Goal: Find contact information: Find specific fact

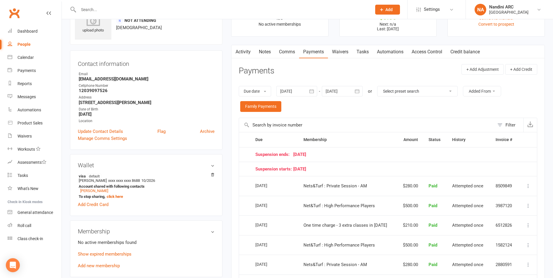
click at [147, 7] on input "text" at bounding box center [222, 10] width 291 height 8
type input "seejal marakani"
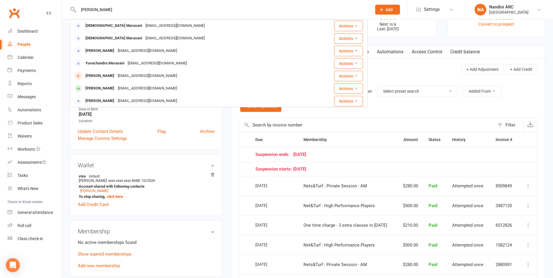
drag, startPoint x: 122, startPoint y: 8, endPoint x: 74, endPoint y: 16, distance: 48.1
click at [74, 16] on div "seejal marakani Sankeerthi Marasani Yuva.charan@gmail.com Actions Sankeerthi Ma…" at bounding box center [219, 9] width 298 height 19
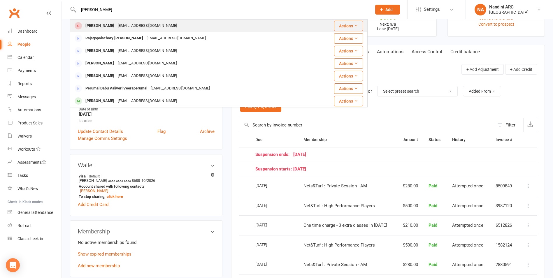
type input "bruhathi periketi"
click at [120, 26] on div "[EMAIL_ADDRESS][DOMAIN_NAME]" at bounding box center [147, 26] width 63 height 8
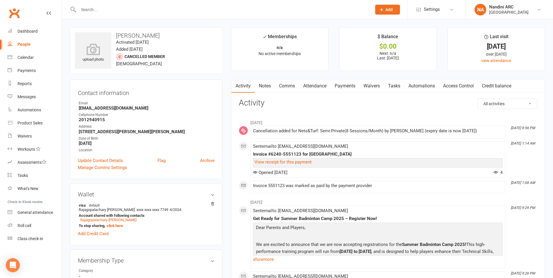
click at [342, 85] on link "Payments" at bounding box center [345, 85] width 29 height 13
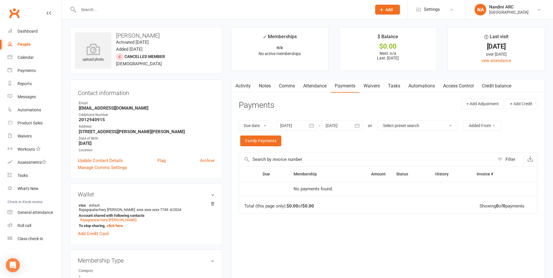
click at [238, 83] on button "button" at bounding box center [235, 85] width 7 height 13
click at [240, 86] on link "Activity" at bounding box center [243, 85] width 23 height 13
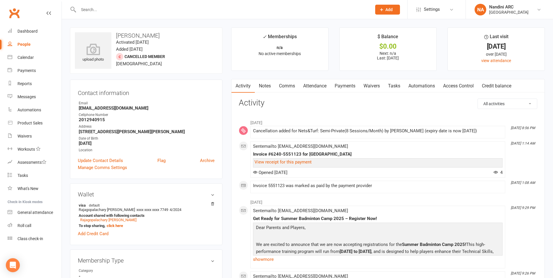
click at [347, 86] on link "Payments" at bounding box center [345, 85] width 29 height 13
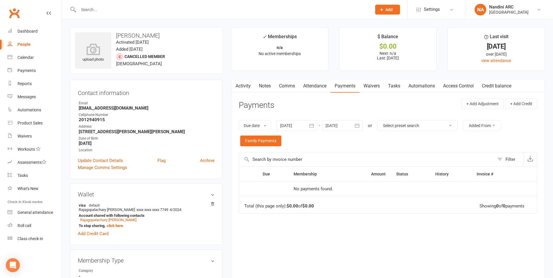
click at [309, 126] on button "button" at bounding box center [312, 125] width 10 height 10
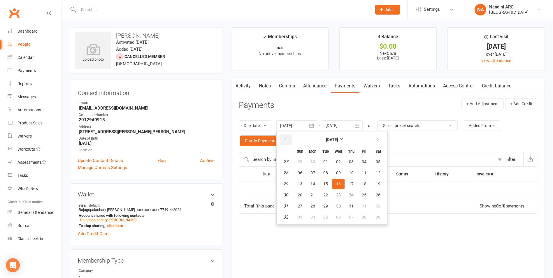
click at [290, 137] on button "button" at bounding box center [286, 139] width 13 height 10
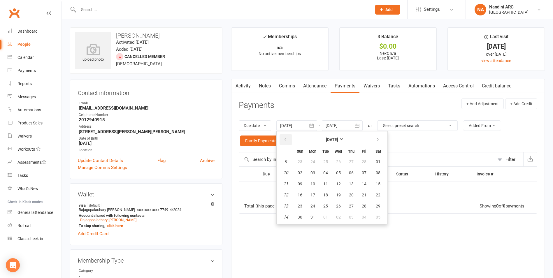
click at [290, 137] on button "button" at bounding box center [286, 139] width 13 height 10
click at [312, 161] on span "30" at bounding box center [313, 161] width 5 height 5
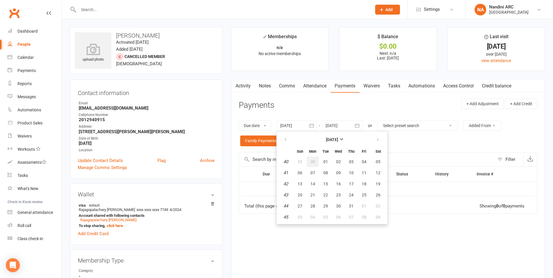
type input "30 Sep 2024"
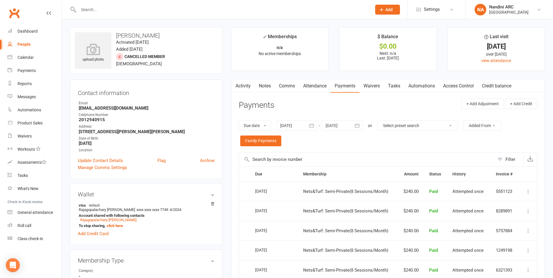
click at [363, 124] on button "button" at bounding box center [357, 125] width 10 height 10
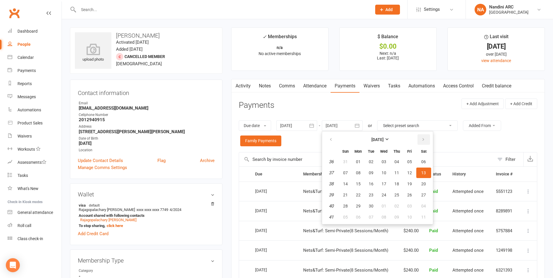
click at [426, 139] on button "button" at bounding box center [424, 139] width 13 height 10
click at [422, 161] on button "01" at bounding box center [423, 162] width 15 height 10
type input "[DATE]"
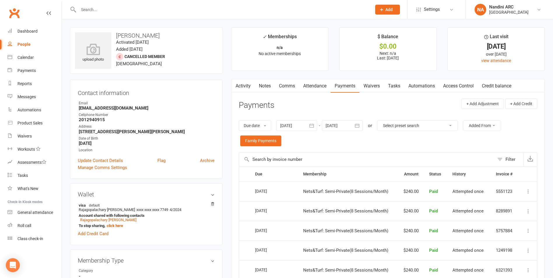
click at [356, 125] on icon "button" at bounding box center [357, 126] width 4 height 4
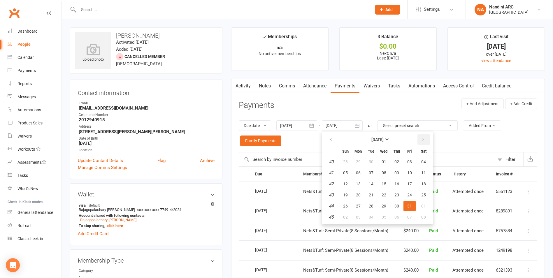
click at [423, 141] on icon "button" at bounding box center [423, 139] width 4 height 5
click at [422, 162] on span "01" at bounding box center [423, 161] width 5 height 5
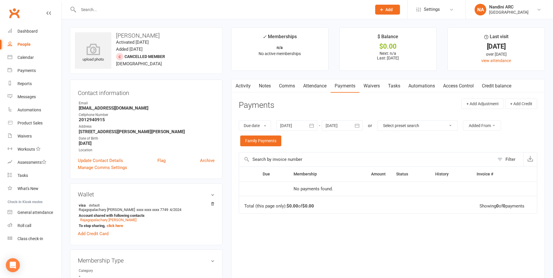
click at [310, 128] on icon "button" at bounding box center [312, 126] width 6 height 6
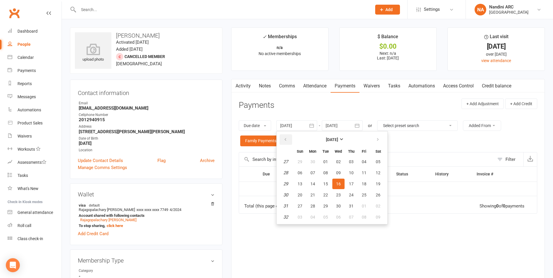
click at [289, 137] on button "button" at bounding box center [286, 139] width 13 height 10
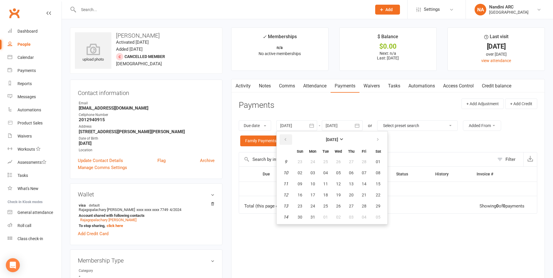
click at [289, 137] on button "button" at bounding box center [286, 139] width 13 height 10
click at [347, 166] on button "05" at bounding box center [351, 162] width 12 height 10
type input "[DATE]"
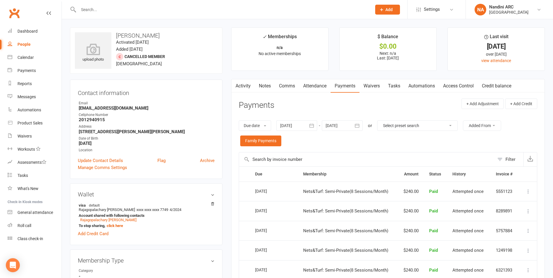
click at [357, 124] on icon "button" at bounding box center [357, 126] width 6 height 6
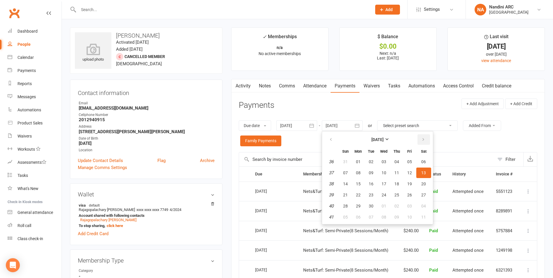
click at [425, 142] on button "button" at bounding box center [424, 139] width 13 height 10
click at [425, 161] on span "01" at bounding box center [423, 161] width 5 height 5
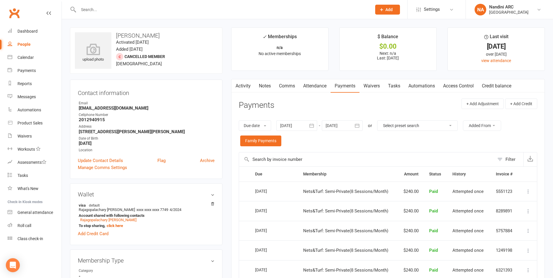
type input "[DATE]"
drag, startPoint x: 77, startPoint y: 111, endPoint x: 123, endPoint y: 108, distance: 45.5
click at [123, 108] on div "Contact information Owner Email [EMAIL_ADDRESS][DOMAIN_NAME] Cellphone Number […" at bounding box center [146, 129] width 152 height 99
copy strong "[EMAIL_ADDRESS][DOMAIN_NAME]"
click at [141, 104] on div "Email" at bounding box center [147, 104] width 136 height 6
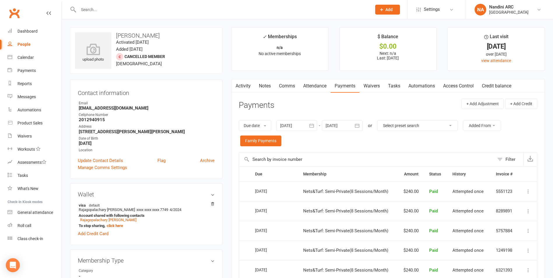
click at [311, 127] on icon "button" at bounding box center [312, 126] width 4 height 4
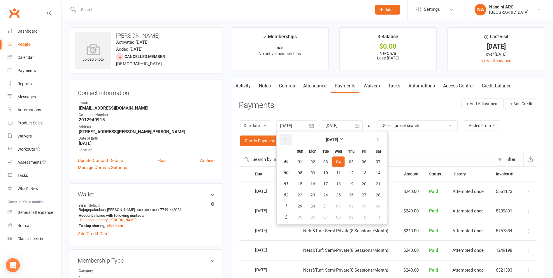
click at [281, 137] on button "button" at bounding box center [286, 139] width 13 height 10
click at [293, 141] on th at bounding box center [285, 139] width 15 height 13
click at [282, 140] on button "button" at bounding box center [286, 139] width 13 height 10
click at [309, 160] on button "02" at bounding box center [313, 162] width 12 height 10
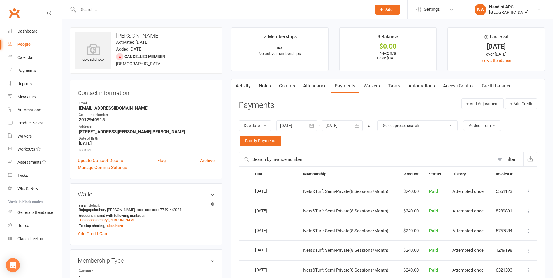
type input "[DATE]"
click at [360, 126] on icon "button" at bounding box center [357, 126] width 4 height 4
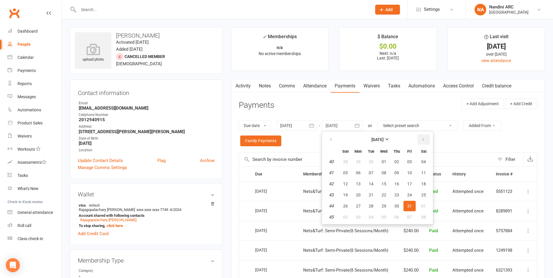
click at [423, 138] on icon "button" at bounding box center [423, 139] width 4 height 5
click at [426, 159] on span "06" at bounding box center [423, 161] width 5 height 5
type input "[DATE]"
